Goal: Check status: Check status

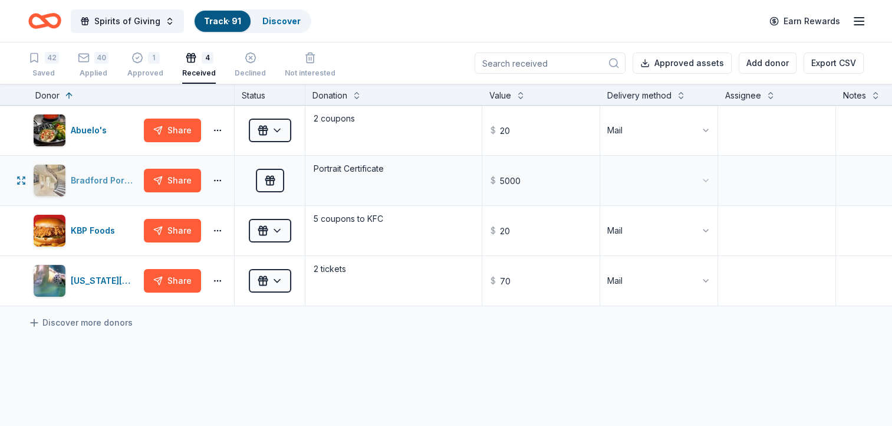
click at [50, 181] on img "button" at bounding box center [50, 180] width 32 height 32
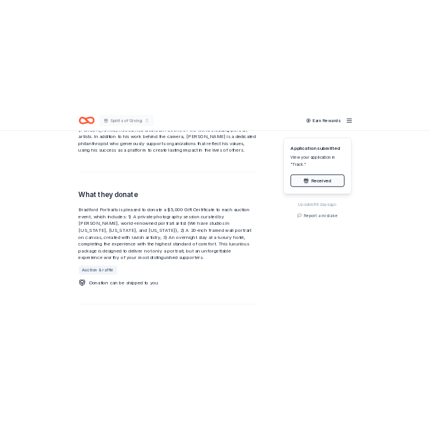
scroll to position [436, 0]
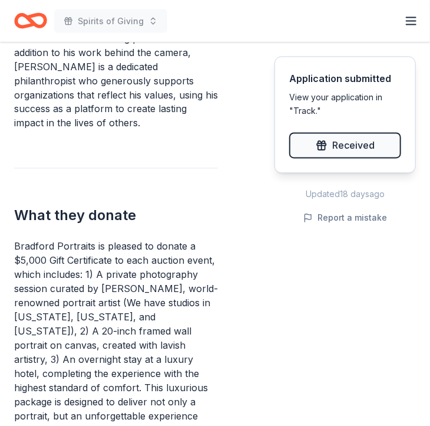
drag, startPoint x: 15, startPoint y: 233, endPoint x: 136, endPoint y: 256, distance: 123.0
click at [136, 256] on div "Bradford Portraits is pleased to donate a $5,000 Gift Certificate to each aucti…" at bounding box center [116, 345] width 204 height 212
click at [126, 272] on div "Bradford Portraits is pleased to donate a $5,000 Gift Certificate to each aucti…" at bounding box center [116, 345] width 204 height 212
click at [108, 321] on div "Bradford Portraits is pleased to donate a $5,000 Gift Certificate to each aucti…" at bounding box center [116, 345] width 204 height 212
click at [125, 339] on div "Bradford Portraits is pleased to donate a $5,000 Gift Certificate to each aucti…" at bounding box center [116, 345] width 204 height 212
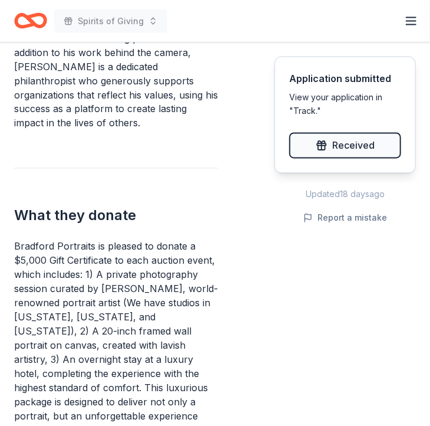
drag, startPoint x: 123, startPoint y: 83, endPoint x: 148, endPoint y: 110, distance: 36.7
click at [148, 110] on div "Internationally recognized for his dramatic and classical approach to portraitu…" at bounding box center [116, 59] width 204 height 141
drag, startPoint x: 25, startPoint y: 235, endPoint x: 197, endPoint y: 380, distance: 224.6
click at [192, 399] on div "Bradford Portraits is pleased to donate a $5,000 Gift Certificate to each aucti…" at bounding box center [116, 345] width 204 height 212
click at [175, 319] on div "Bradford Portraits is pleased to donate a $5,000 Gift Certificate to each aucti…" at bounding box center [116, 345] width 204 height 212
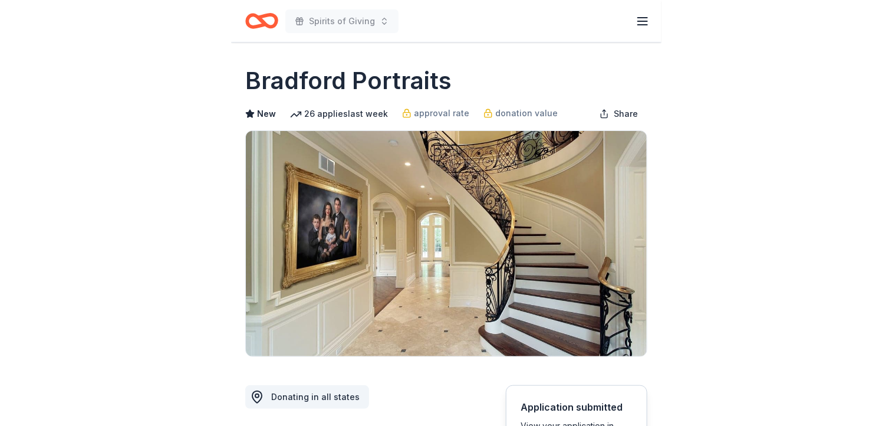
scroll to position [0, 0]
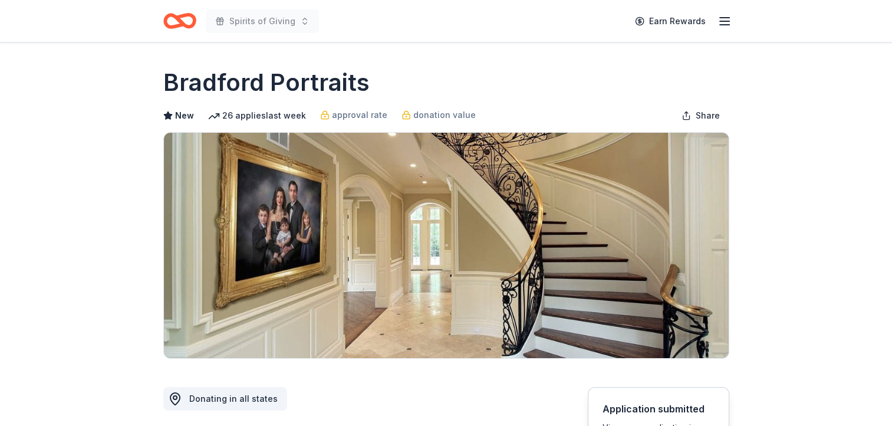
click at [725, 25] on line "button" at bounding box center [724, 25] width 9 height 0
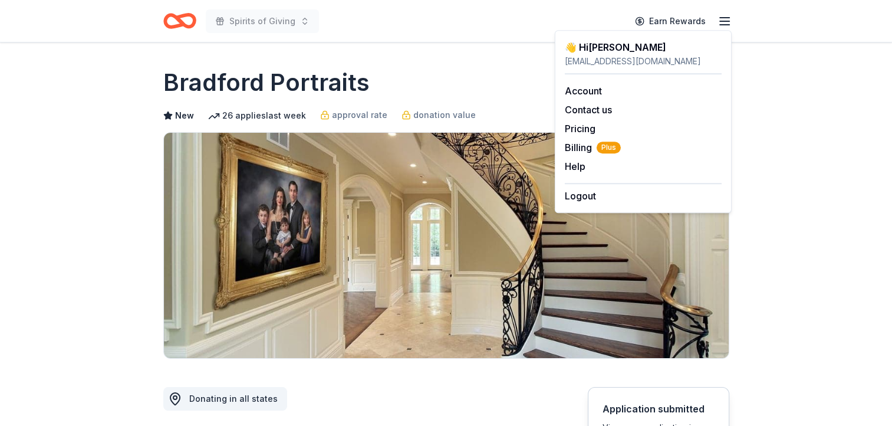
click at [725, 25] on line "button" at bounding box center [724, 25] width 9 height 0
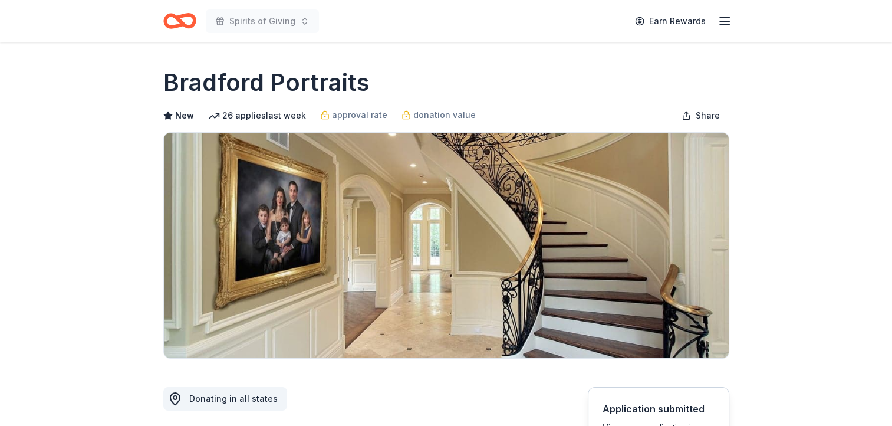
click at [374, 202] on img at bounding box center [446, 245] width 565 height 225
click at [681, 197] on img at bounding box center [446, 245] width 565 height 225
click at [706, 113] on span "Share" at bounding box center [708, 115] width 24 height 14
click at [693, 116] on button "Share" at bounding box center [700, 116] width 57 height 24
click at [696, 116] on span "Share" at bounding box center [708, 115] width 24 height 14
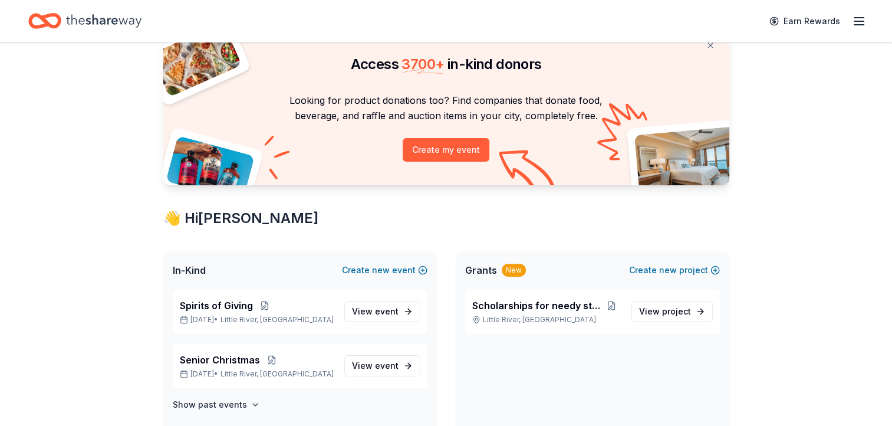
scroll to position [140, 0]
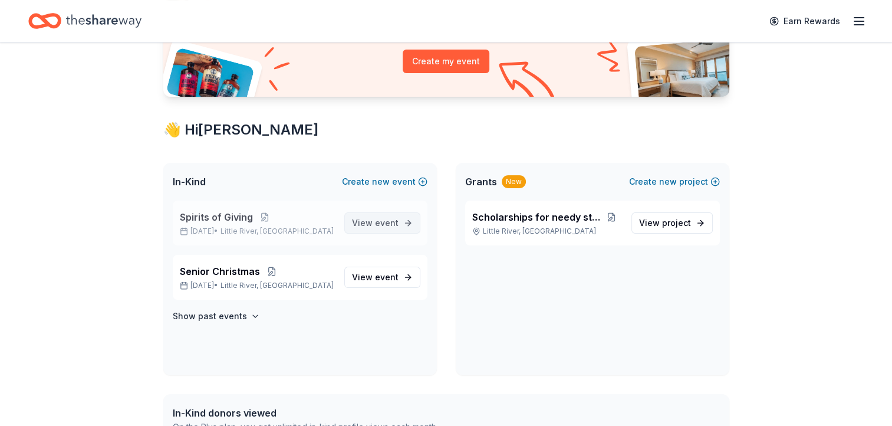
click at [380, 222] on span "event" at bounding box center [387, 223] width 24 height 10
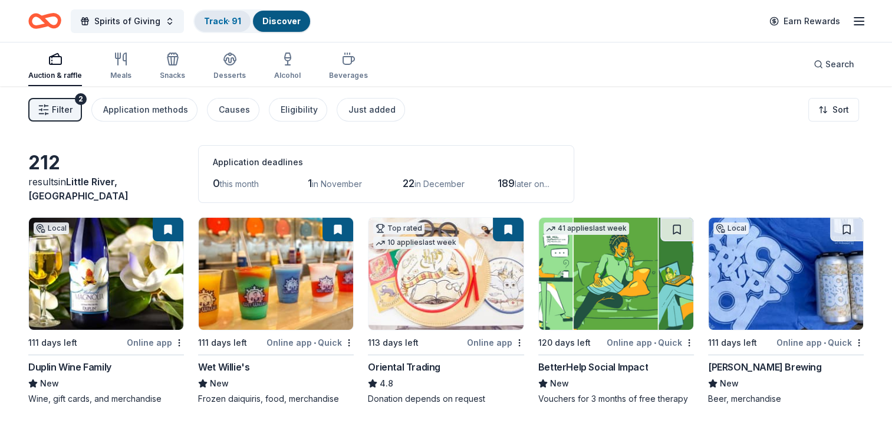
click at [224, 21] on link "Track · 91" at bounding box center [222, 21] width 37 height 10
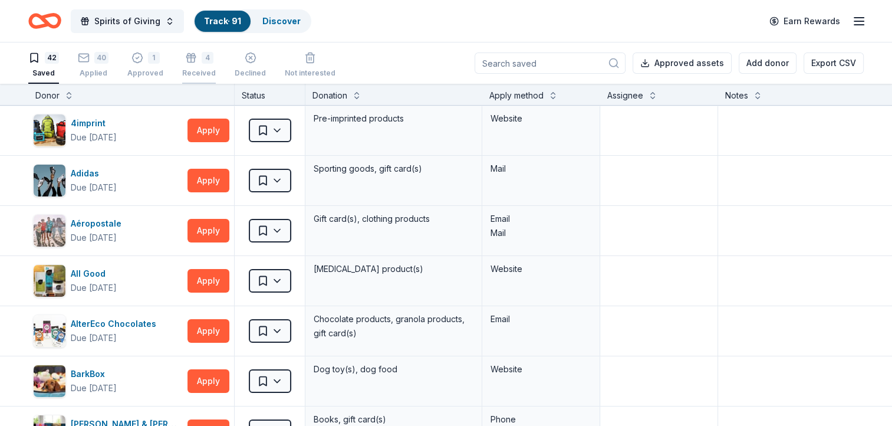
click at [202, 60] on div "4" at bounding box center [208, 58] width 12 height 12
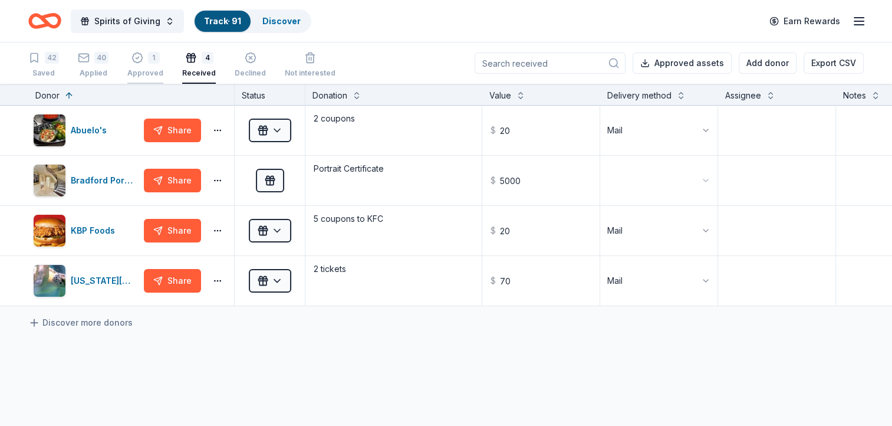
click at [150, 64] on div "1 Approved" at bounding box center [145, 65] width 36 height 26
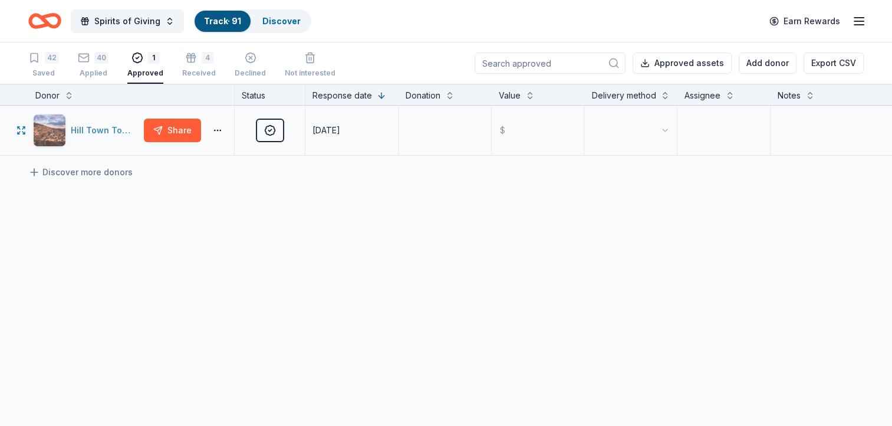
click at [107, 126] on div "Hill Town Tours" at bounding box center [105, 130] width 68 height 14
